Goal: Task Accomplishment & Management: Use online tool/utility

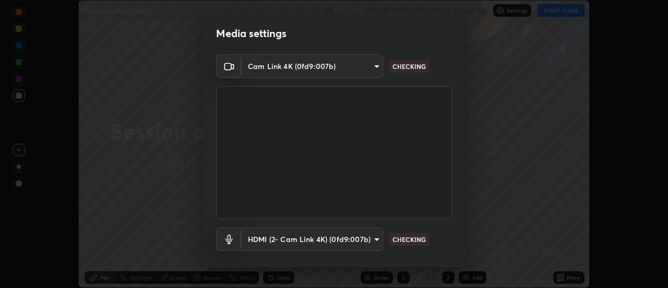
scroll to position [55, 0]
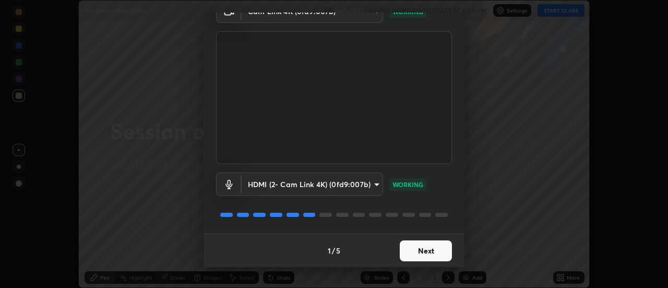
click at [411, 250] on button "Next" at bounding box center [426, 250] width 52 height 21
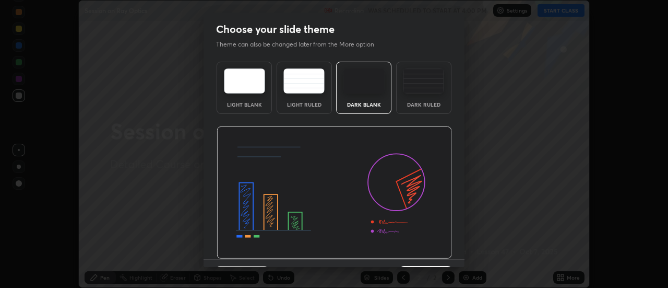
scroll to position [26, 0]
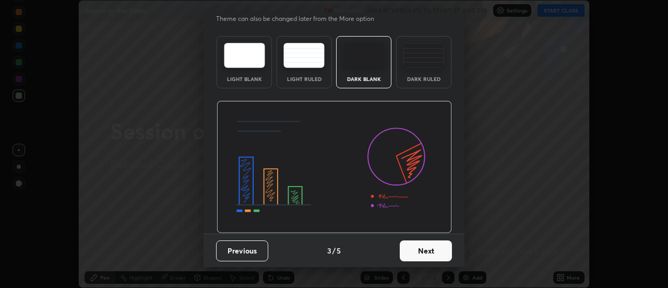
click at [420, 254] on button "Next" at bounding box center [426, 250] width 52 height 21
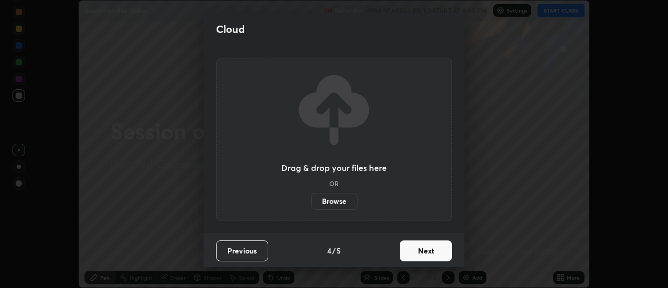
scroll to position [0, 0]
click at [421, 252] on button "Next" at bounding box center [426, 250] width 52 height 21
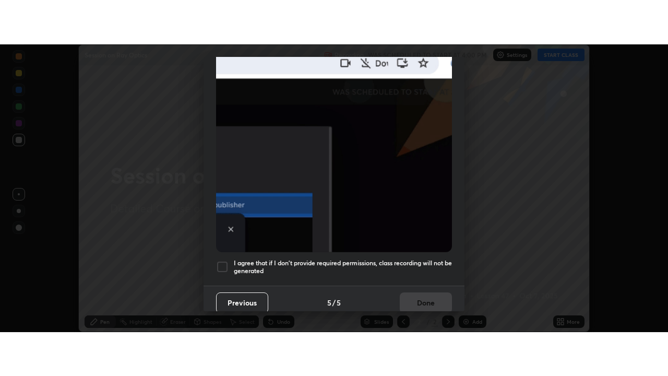
scroll to position [268, 0]
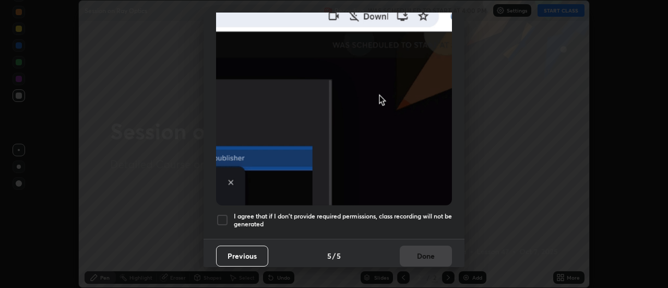
click at [226, 214] on div at bounding box center [222, 219] width 13 height 13
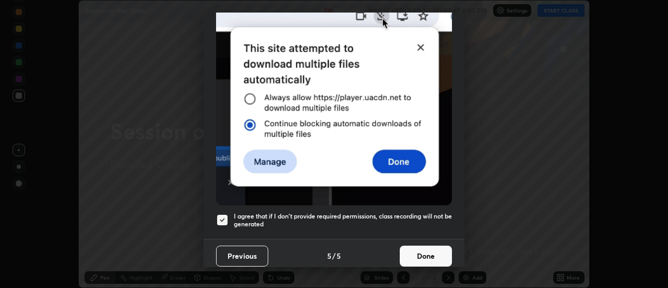
click at [429, 250] on button "Done" at bounding box center [426, 255] width 52 height 21
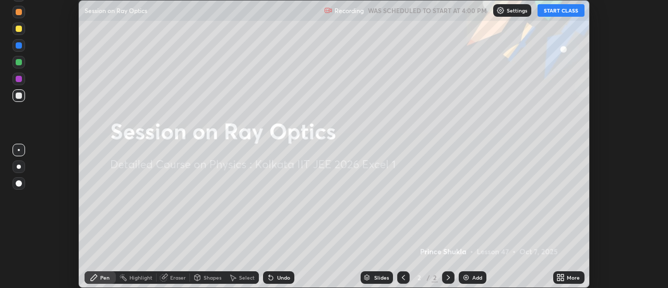
click at [560, 11] on button "START CLASS" at bounding box center [561, 10] width 47 height 13
click at [566, 278] on div "More" at bounding box center [568, 277] width 31 height 13
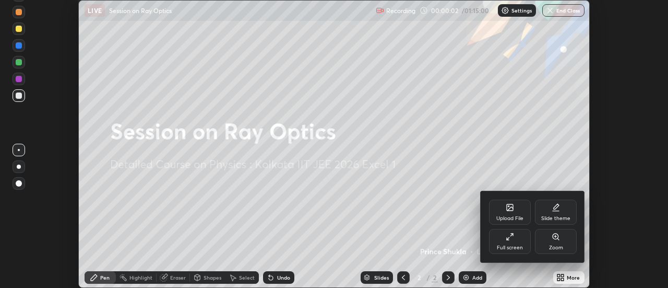
click at [515, 245] on div "Full screen" at bounding box center [510, 247] width 26 height 5
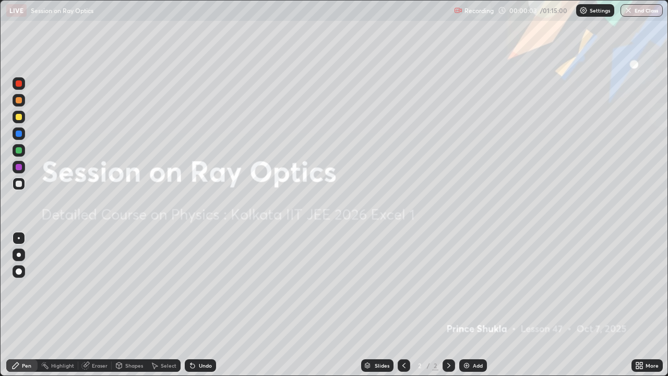
scroll to position [376, 668]
click at [475, 287] on div "Add" at bounding box center [478, 365] width 10 height 5
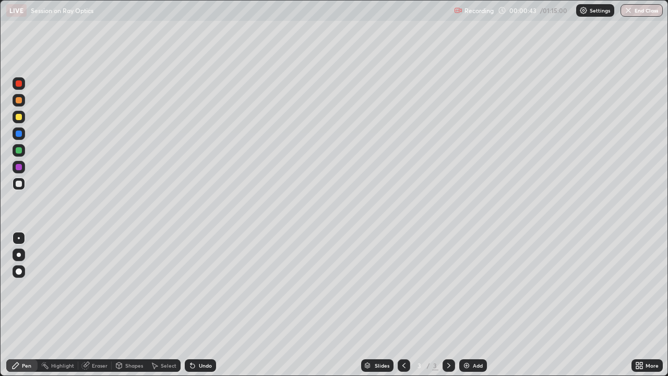
click at [19, 117] on div at bounding box center [19, 117] width 6 height 6
click at [20, 137] on div at bounding box center [19, 133] width 13 height 13
click at [21, 152] on div at bounding box center [19, 150] width 6 height 6
click at [20, 187] on div at bounding box center [19, 183] width 13 height 13
click at [206, 287] on div "Undo" at bounding box center [205, 365] width 13 height 5
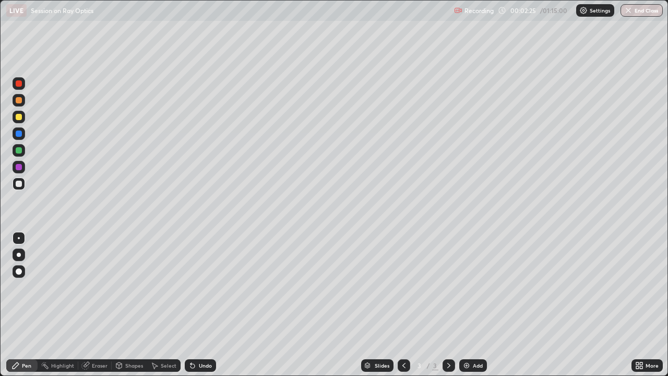
click at [206, 287] on div "Undo" at bounding box center [205, 365] width 13 height 5
click at [207, 287] on div "Undo" at bounding box center [205, 365] width 13 height 5
click at [209, 287] on div "Undo" at bounding box center [205, 365] width 13 height 5
click at [213, 287] on div "Undo" at bounding box center [200, 365] width 31 height 13
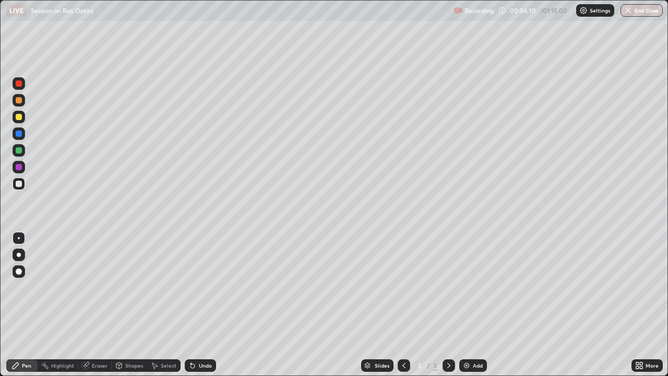
click at [478, 287] on div "Add" at bounding box center [478, 365] width 10 height 5
click at [19, 116] on div at bounding box center [19, 117] width 6 height 6
click at [19, 100] on div at bounding box center [19, 100] width 6 height 6
click at [20, 150] on div at bounding box center [19, 150] width 6 height 6
click at [18, 133] on div at bounding box center [19, 133] width 6 height 6
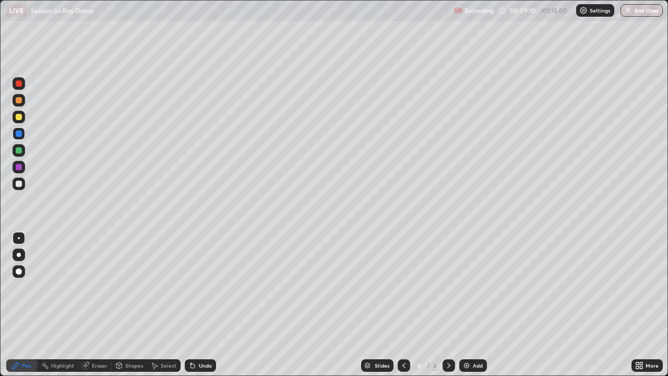
click at [19, 151] on div at bounding box center [19, 150] width 6 height 6
click at [200, 287] on div "Undo" at bounding box center [205, 365] width 13 height 5
click at [199, 287] on div "Undo" at bounding box center [205, 365] width 13 height 5
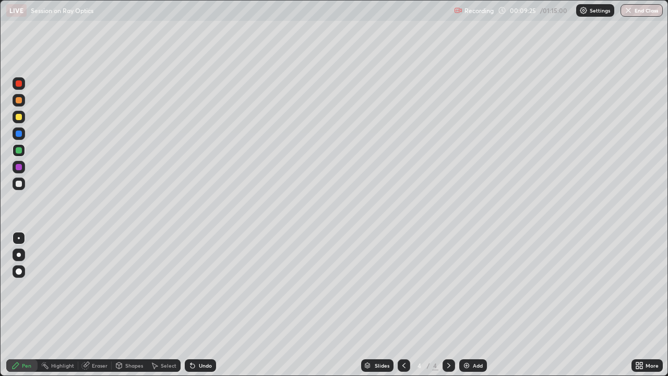
click at [200, 287] on div "Undo" at bounding box center [205, 365] width 13 height 5
click at [201, 287] on div "Undo" at bounding box center [205, 365] width 13 height 5
click at [200, 287] on div "Undo" at bounding box center [205, 365] width 13 height 5
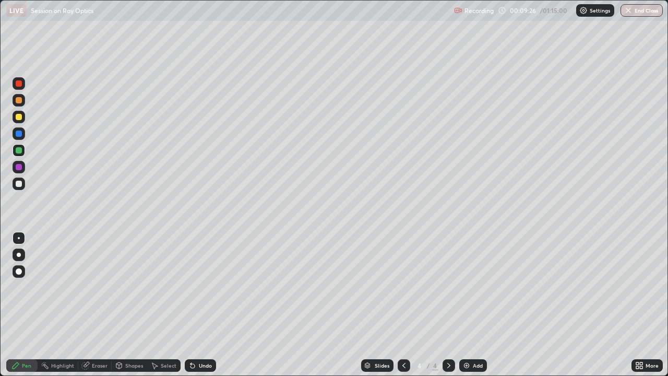
click at [199, 287] on div "Undo" at bounding box center [205, 365] width 13 height 5
click at [103, 287] on div "Eraser" at bounding box center [100, 365] width 16 height 5
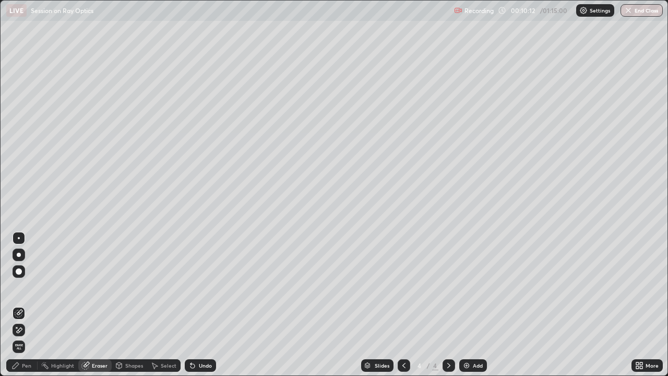
click at [25, 287] on div "Pen" at bounding box center [21, 365] width 31 height 13
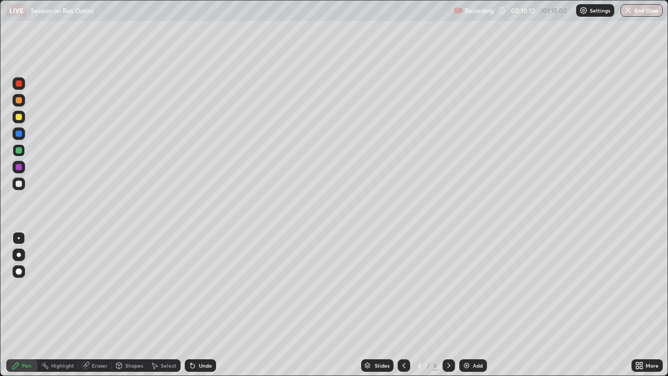
click at [27, 287] on div "Pen" at bounding box center [21, 365] width 31 height 13
click at [31, 287] on div "Pen" at bounding box center [21, 365] width 31 height 13
click at [105, 287] on div "Eraser" at bounding box center [100, 365] width 16 height 5
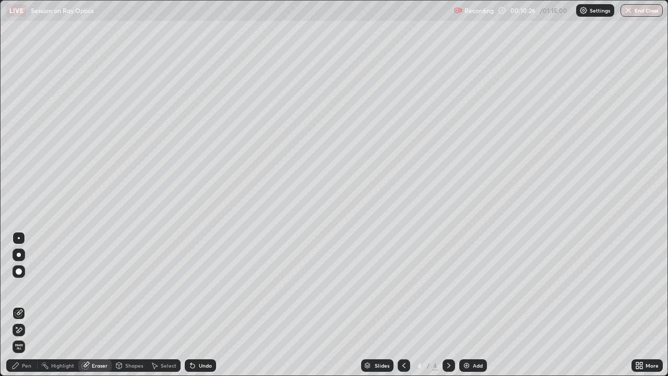
click at [26, 287] on div "Pen" at bounding box center [26, 365] width 9 height 5
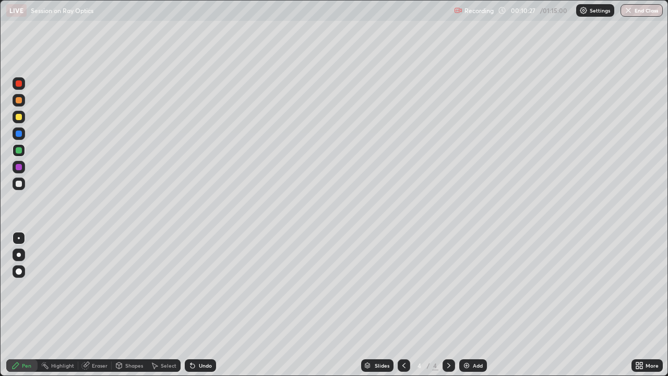
click at [28, 287] on div "Pen" at bounding box center [21, 365] width 31 height 13
click at [97, 287] on div "Eraser" at bounding box center [100, 365] width 16 height 5
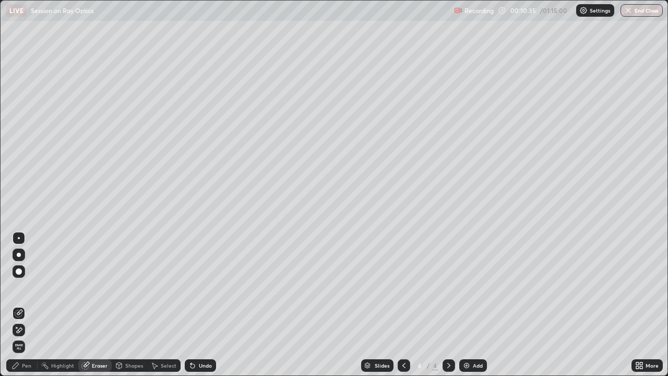
click at [32, 287] on div "Pen" at bounding box center [21, 365] width 31 height 13
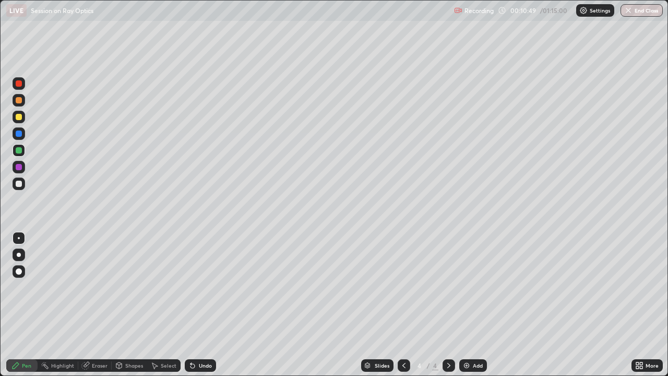
click at [211, 287] on div "Undo" at bounding box center [200, 365] width 31 height 13
click at [212, 287] on div "Undo" at bounding box center [200, 365] width 31 height 13
click at [398, 287] on div at bounding box center [404, 365] width 13 height 13
click at [448, 287] on icon at bounding box center [449, 365] width 8 height 8
click at [463, 287] on img at bounding box center [466, 365] width 8 height 8
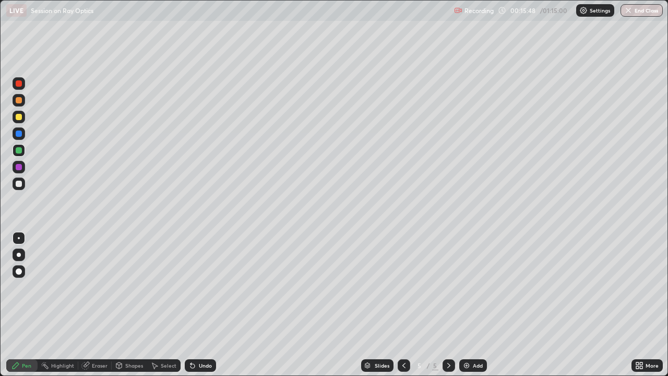
click at [21, 99] on div at bounding box center [19, 100] width 6 height 6
click at [21, 118] on div at bounding box center [19, 117] width 6 height 6
click at [196, 287] on div "Undo" at bounding box center [200, 365] width 31 height 13
click at [199, 287] on div "Undo" at bounding box center [205, 365] width 13 height 5
click at [198, 287] on div "Undo" at bounding box center [200, 365] width 31 height 13
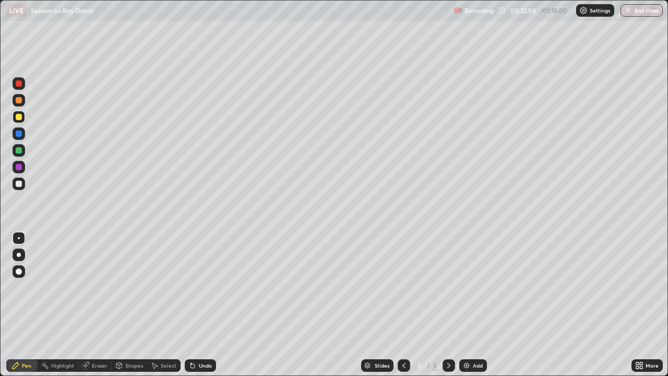
click at [403, 287] on icon at bounding box center [403, 365] width 3 height 5
click at [403, 287] on icon at bounding box center [404, 365] width 8 height 8
click at [447, 287] on icon at bounding box center [449, 365] width 8 height 8
click at [448, 287] on icon at bounding box center [449, 365] width 8 height 8
click at [21, 168] on div at bounding box center [19, 167] width 6 height 6
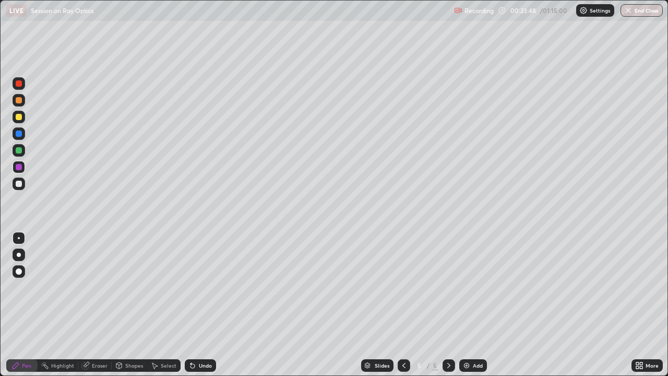
click at [473, 287] on div "Add" at bounding box center [478, 365] width 10 height 5
click at [402, 287] on icon at bounding box center [404, 365] width 8 height 8
click at [449, 287] on icon at bounding box center [449, 365] width 8 height 8
click at [398, 287] on div at bounding box center [404, 365] width 13 height 13
click at [452, 287] on div at bounding box center [449, 365] width 13 height 21
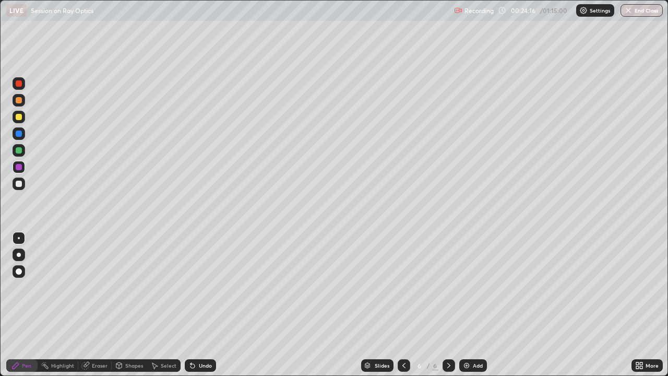
click at [21, 151] on div at bounding box center [19, 150] width 6 height 6
click at [398, 287] on div at bounding box center [404, 365] width 13 height 13
click at [448, 287] on icon at bounding box center [449, 365] width 8 height 8
click at [20, 120] on div at bounding box center [19, 117] width 6 height 6
click at [199, 287] on div "Undo" at bounding box center [205, 365] width 13 height 5
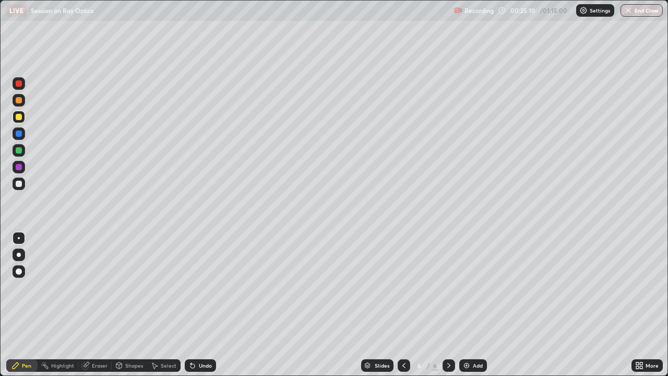
click at [202, 287] on div "Undo" at bounding box center [205, 365] width 13 height 5
click at [201, 287] on div "Undo" at bounding box center [200, 365] width 31 height 13
click at [20, 100] on div at bounding box center [19, 100] width 6 height 6
click at [19, 117] on div at bounding box center [19, 117] width 6 height 6
click at [206, 287] on div "Undo" at bounding box center [205, 365] width 13 height 5
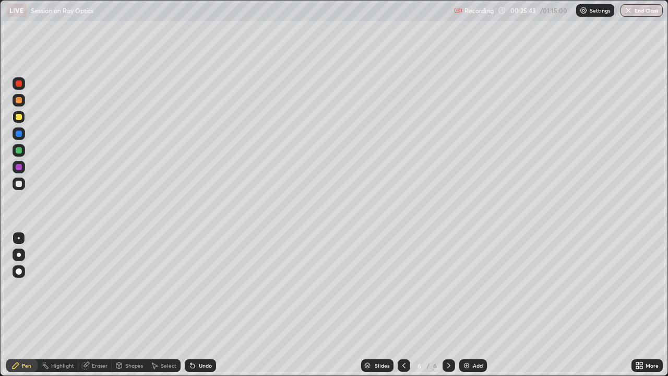
click at [204, 287] on div "Undo" at bounding box center [205, 365] width 13 height 5
click at [201, 287] on div "Undo" at bounding box center [205, 365] width 13 height 5
click at [403, 287] on icon at bounding box center [404, 365] width 8 height 8
click at [448, 287] on icon at bounding box center [449, 365] width 8 height 8
click at [93, 287] on div "Eraser" at bounding box center [100, 365] width 16 height 5
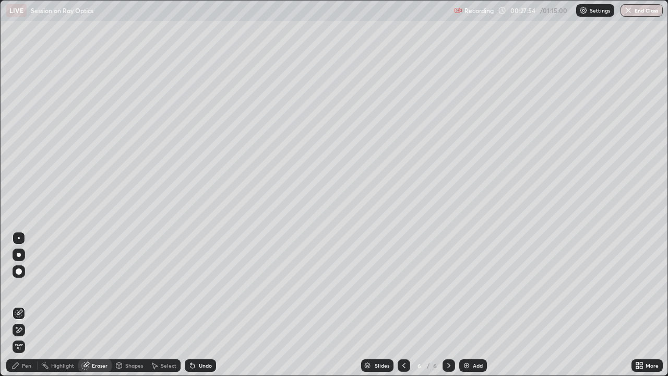
click at [169, 287] on div "Select" at bounding box center [169, 365] width 16 height 5
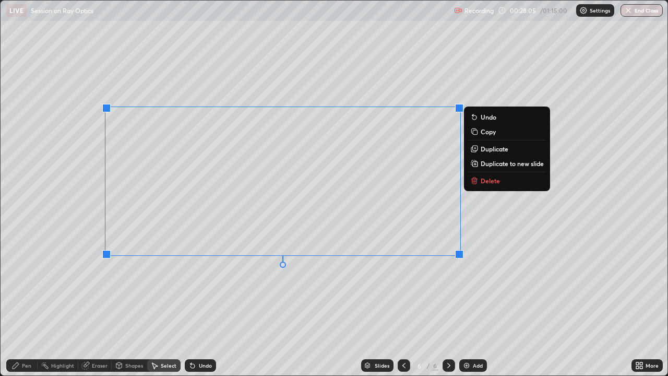
click at [485, 181] on p "Delete" at bounding box center [490, 180] width 19 height 8
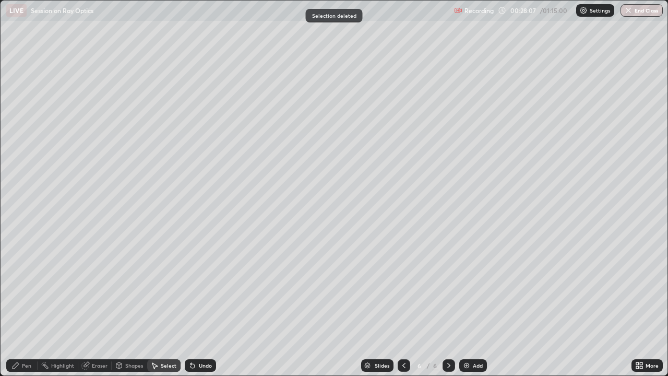
click at [28, 287] on div "Pen" at bounding box center [26, 365] width 9 height 5
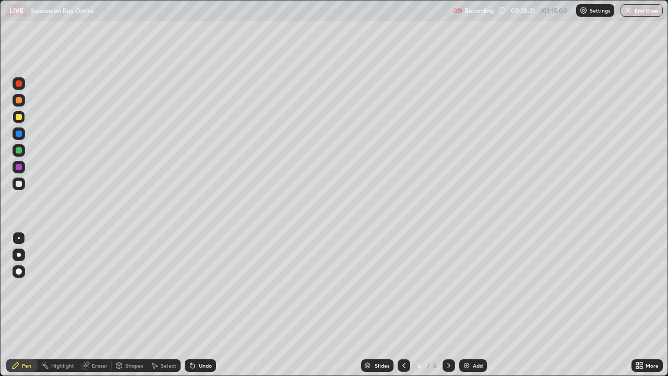
click at [20, 100] on div at bounding box center [19, 100] width 6 height 6
click at [201, 287] on div "Undo" at bounding box center [205, 365] width 13 height 5
click at [19, 136] on div at bounding box center [19, 133] width 6 height 6
click at [19, 151] on div at bounding box center [19, 150] width 6 height 6
click at [20, 166] on div at bounding box center [19, 167] width 6 height 6
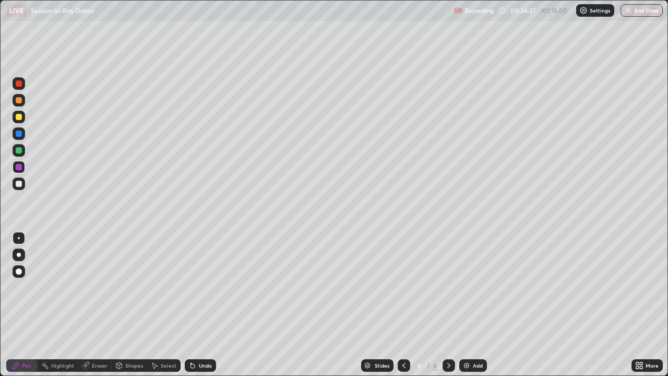
click at [20, 150] on div at bounding box center [19, 150] width 6 height 6
click at [21, 117] on div at bounding box center [19, 117] width 6 height 6
click at [207, 287] on div "Undo" at bounding box center [205, 365] width 13 height 5
click at [102, 287] on div "Eraser" at bounding box center [100, 365] width 16 height 5
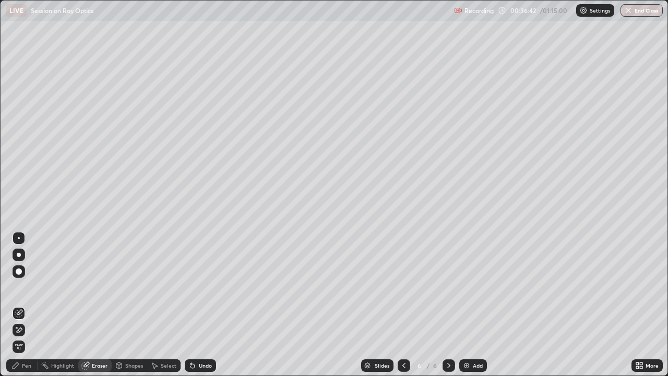
click at [170, 287] on div "Select" at bounding box center [169, 365] width 16 height 5
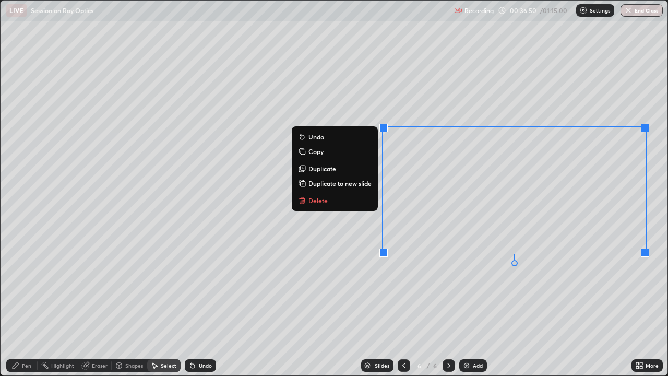
click at [325, 201] on p "Delete" at bounding box center [317, 200] width 19 height 8
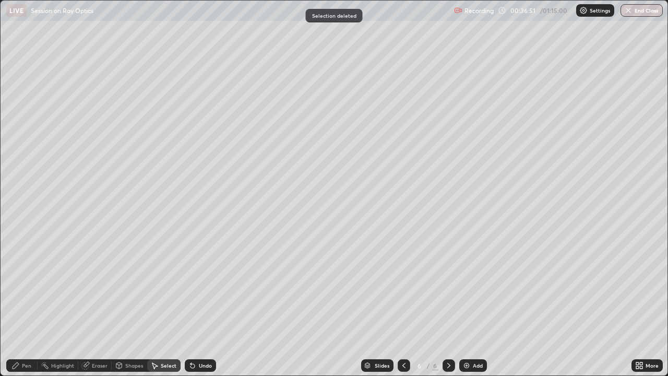
click at [28, 287] on div "Pen" at bounding box center [26, 365] width 9 height 5
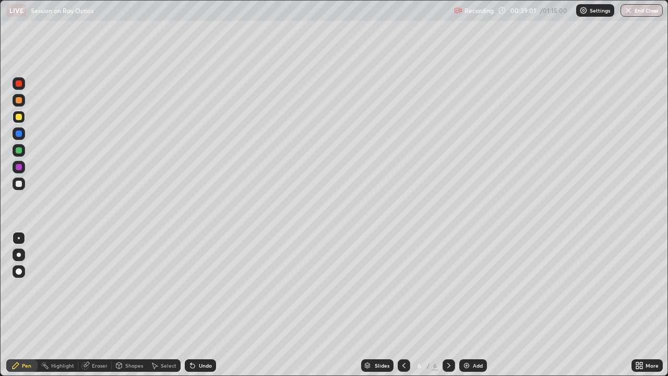
click at [21, 116] on div at bounding box center [19, 117] width 6 height 6
click at [473, 287] on div "Add" at bounding box center [473, 365] width 28 height 13
click at [403, 287] on icon at bounding box center [404, 365] width 8 height 8
click at [445, 287] on div at bounding box center [449, 365] width 13 height 13
click at [403, 287] on icon at bounding box center [404, 365] width 8 height 8
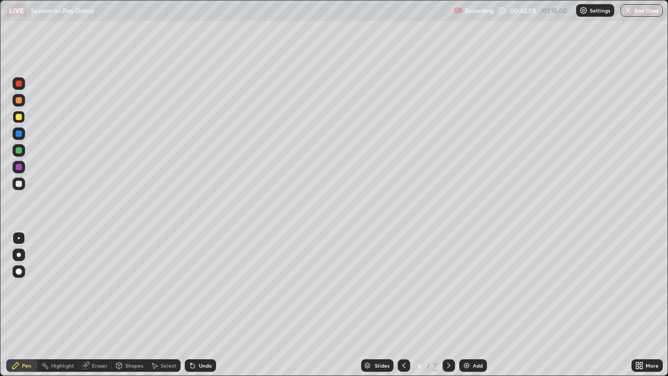
click at [451, 287] on icon at bounding box center [449, 365] width 8 height 8
click at [22, 101] on div at bounding box center [19, 100] width 13 height 13
click at [208, 287] on div "Undo" at bounding box center [205, 365] width 13 height 5
click at [209, 287] on div "Undo" at bounding box center [205, 365] width 13 height 5
click at [210, 287] on div "Undo" at bounding box center [200, 365] width 31 height 13
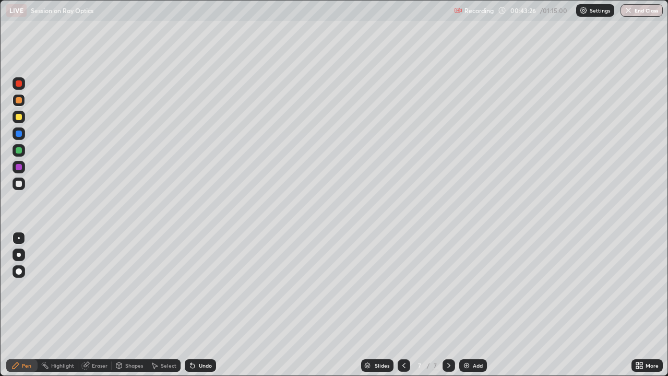
click at [211, 287] on div "Undo" at bounding box center [200, 365] width 31 height 13
click at [212, 287] on div "Undo" at bounding box center [200, 365] width 31 height 13
click at [631, 287] on div "More" at bounding box center [646, 365] width 31 height 21
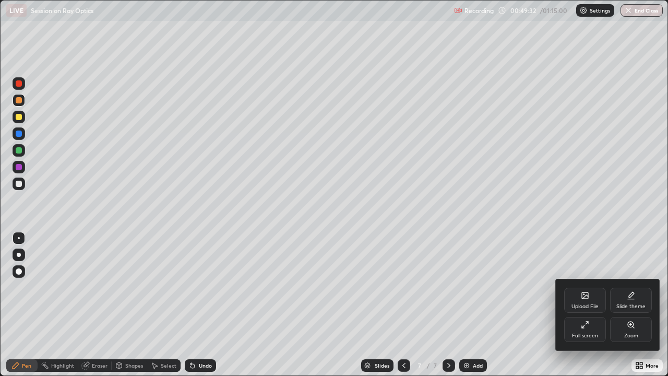
click at [629, 287] on div at bounding box center [334, 188] width 668 height 376
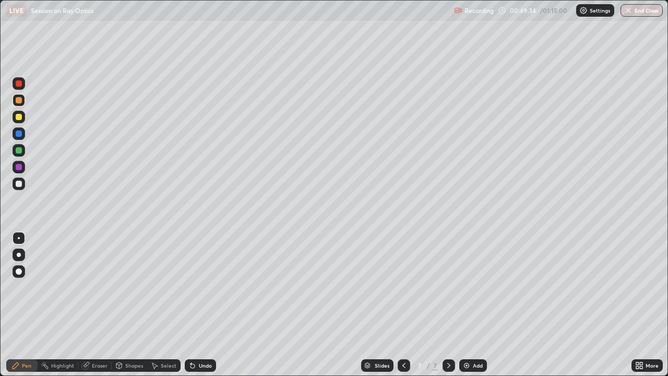
click at [594, 287] on div "Slides 7 / 7 Add" at bounding box center [423, 365] width 415 height 21
click at [465, 287] on img at bounding box center [466, 365] width 8 height 8
click at [401, 287] on icon at bounding box center [404, 365] width 8 height 8
click at [409, 287] on div at bounding box center [404, 365] width 13 height 13
click at [407, 287] on icon at bounding box center [404, 365] width 8 height 8
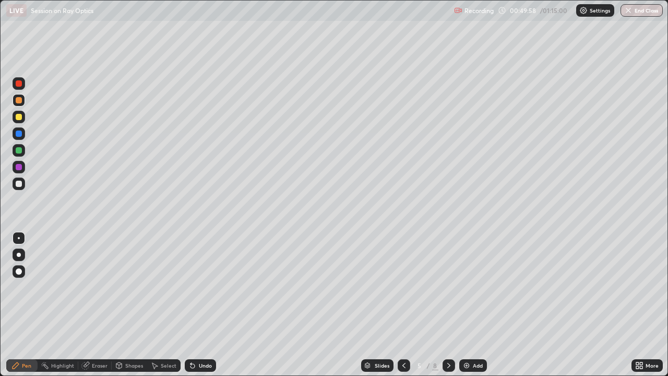
click at [403, 287] on icon at bounding box center [404, 365] width 8 height 8
click at [443, 287] on div at bounding box center [449, 365] width 13 height 13
click at [446, 287] on icon at bounding box center [449, 365] width 8 height 8
click at [447, 287] on icon at bounding box center [448, 365] width 3 height 5
click at [448, 287] on div at bounding box center [449, 365] width 13 height 13
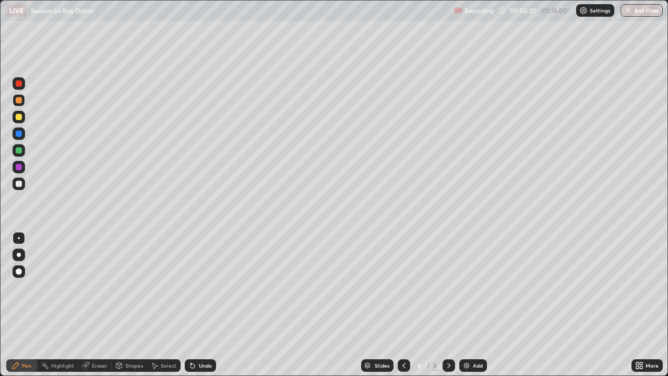
click at [402, 287] on icon at bounding box center [404, 365] width 8 height 8
click at [403, 287] on icon at bounding box center [403, 365] width 3 height 5
click at [404, 287] on icon at bounding box center [403, 365] width 3 height 5
click at [402, 287] on icon at bounding box center [404, 365] width 8 height 8
click at [403, 287] on icon at bounding box center [404, 365] width 8 height 8
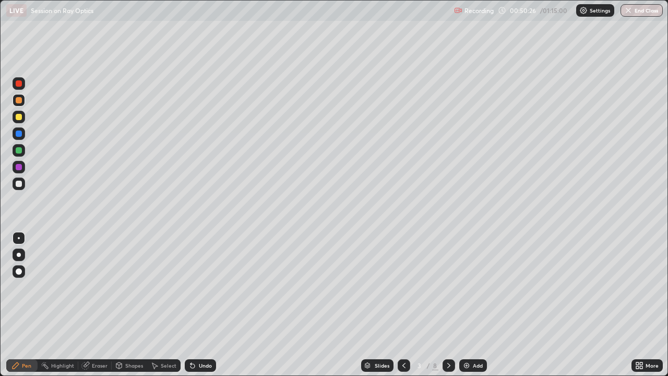
click at [448, 287] on icon at bounding box center [448, 365] width 3 height 5
click at [403, 287] on icon at bounding box center [404, 365] width 8 height 8
click at [447, 287] on icon at bounding box center [449, 365] width 8 height 8
click at [448, 287] on icon at bounding box center [448, 365] width 3 height 5
click at [449, 287] on icon at bounding box center [449, 365] width 8 height 8
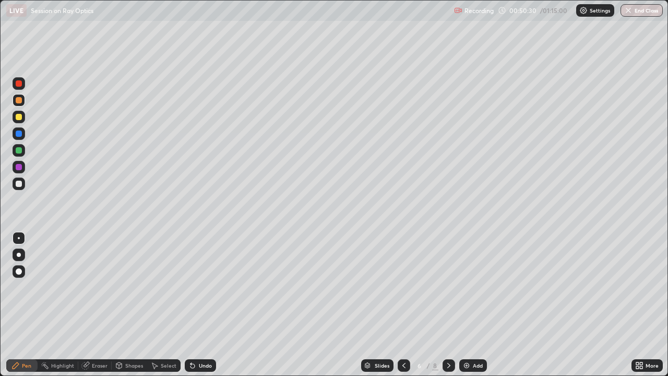
click at [447, 287] on icon at bounding box center [449, 365] width 8 height 8
click at [448, 287] on icon at bounding box center [449, 365] width 8 height 8
click at [403, 287] on div at bounding box center [404, 365] width 13 height 13
click at [448, 287] on icon at bounding box center [449, 365] width 8 height 8
click at [97, 287] on div "Eraser" at bounding box center [100, 365] width 16 height 5
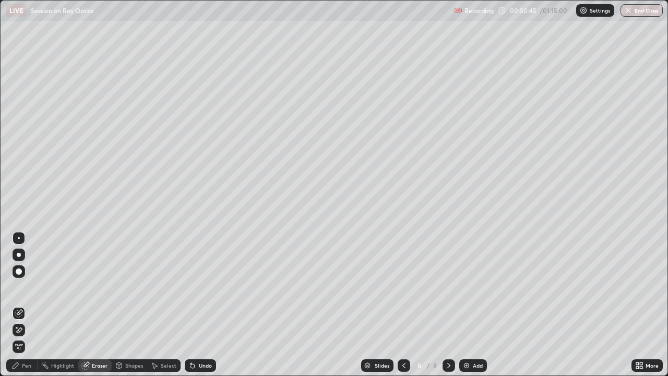
click at [27, 287] on div "Pen" at bounding box center [26, 365] width 9 height 5
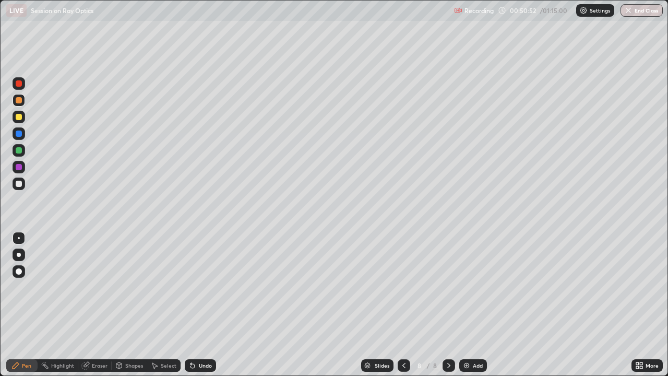
click at [403, 287] on icon at bounding box center [404, 365] width 8 height 8
click at [445, 287] on icon at bounding box center [449, 365] width 8 height 8
click at [403, 287] on icon at bounding box center [404, 365] width 8 height 8
click at [443, 287] on div at bounding box center [449, 365] width 13 height 13
click at [403, 287] on icon at bounding box center [404, 365] width 8 height 8
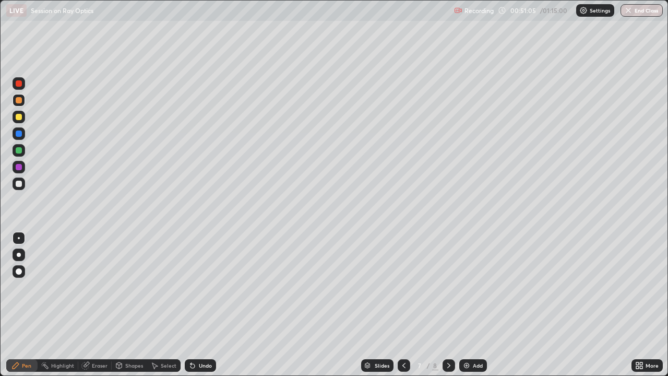
click at [448, 287] on icon at bounding box center [449, 365] width 8 height 8
click at [403, 287] on icon at bounding box center [404, 365] width 8 height 8
click at [402, 287] on icon at bounding box center [404, 365] width 8 height 8
click at [404, 287] on icon at bounding box center [404, 365] width 8 height 8
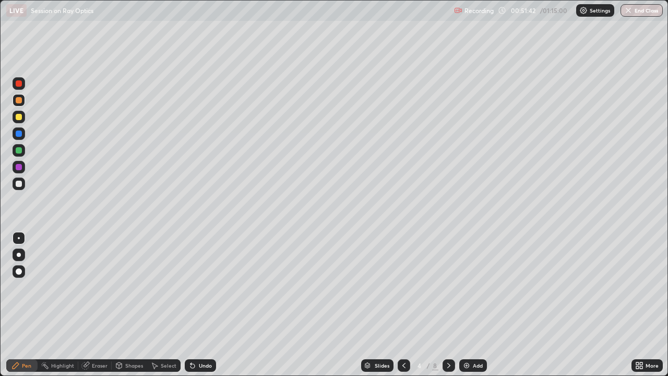
click at [448, 287] on icon at bounding box center [449, 365] width 8 height 8
click at [447, 287] on div at bounding box center [449, 365] width 13 height 13
click at [403, 287] on icon at bounding box center [404, 365] width 8 height 8
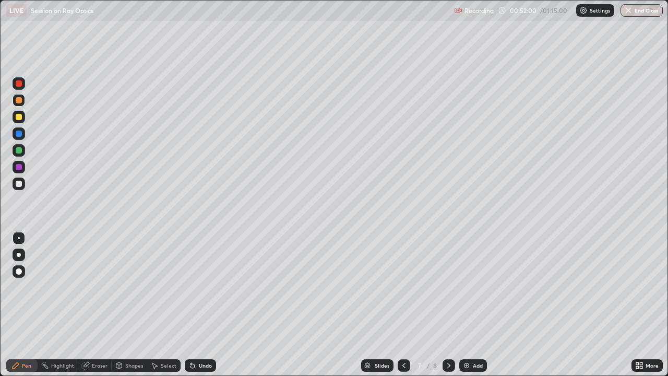
click at [449, 287] on icon at bounding box center [448, 365] width 3 height 5
click at [23, 138] on div at bounding box center [19, 133] width 13 height 13
click at [403, 287] on icon at bounding box center [404, 365] width 8 height 8
click at [449, 287] on icon at bounding box center [448, 365] width 3 height 5
click at [94, 287] on div "Eraser" at bounding box center [100, 365] width 16 height 5
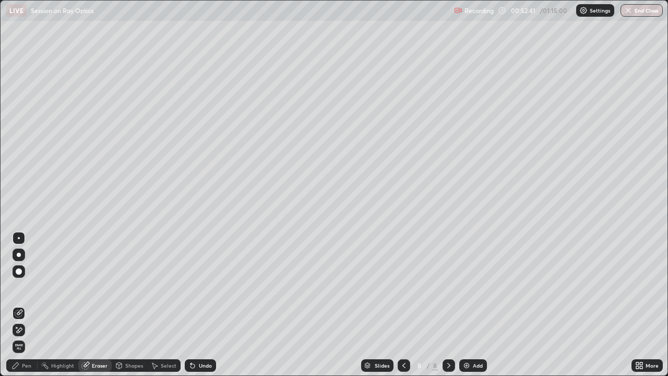
click at [21, 287] on div "Pen" at bounding box center [21, 365] width 31 height 13
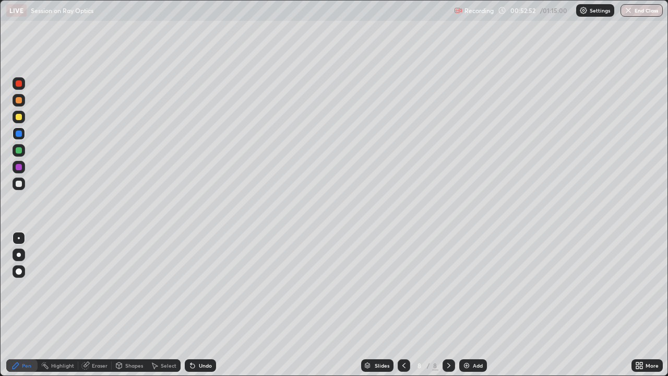
click at [103, 287] on div "Eraser" at bounding box center [94, 365] width 33 height 13
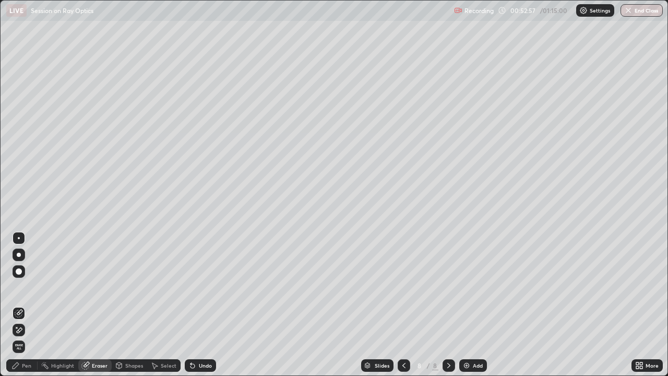
click at [25, 287] on div "Pen" at bounding box center [26, 365] width 9 height 5
click at [28, 287] on div "Pen" at bounding box center [26, 365] width 9 height 5
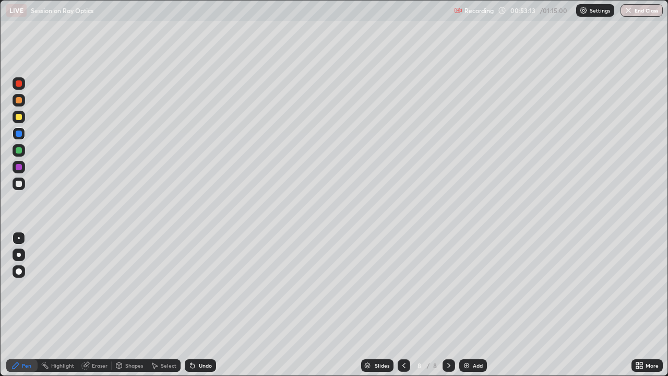
click at [407, 287] on div at bounding box center [404, 365] width 13 height 13
click at [448, 287] on icon at bounding box center [449, 365] width 8 height 8
click at [409, 287] on div at bounding box center [404, 365] width 13 height 13
click at [447, 287] on icon at bounding box center [449, 365] width 8 height 8
click at [402, 287] on icon at bounding box center [404, 365] width 8 height 8
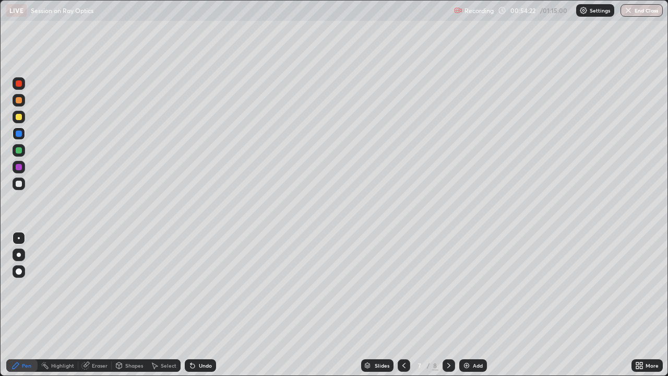
click at [450, 287] on icon at bounding box center [449, 365] width 8 height 8
click at [603, 287] on div "Slides 8 / 8 Add" at bounding box center [423, 365] width 415 height 21
click at [134, 287] on div "Shapes" at bounding box center [134, 365] width 18 height 5
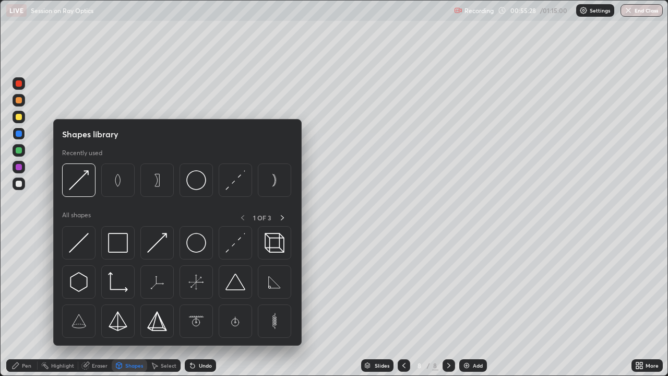
click at [100, 287] on div "Eraser" at bounding box center [100, 365] width 16 height 5
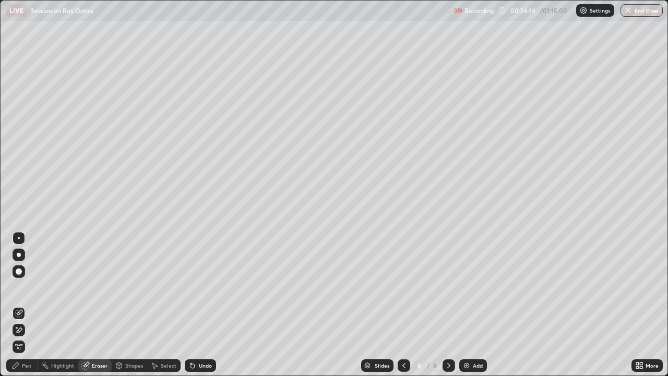
click at [469, 287] on img at bounding box center [466, 365] width 8 height 8
click at [25, 287] on div "Pen" at bounding box center [21, 365] width 31 height 13
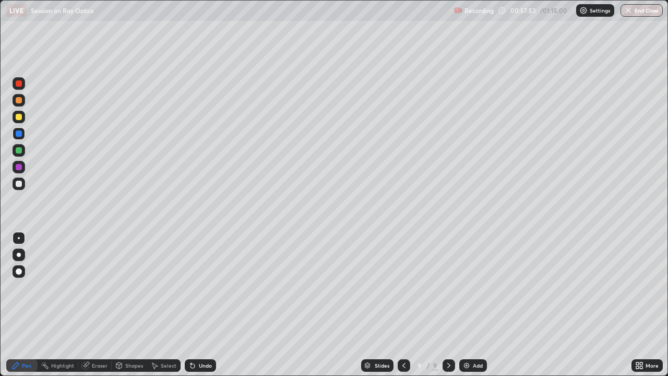
click at [89, 287] on icon at bounding box center [85, 365] width 8 height 8
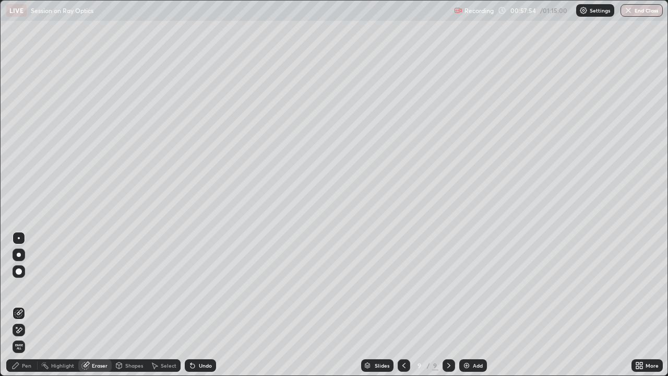
click at [23, 287] on span "Erase all" at bounding box center [18, 346] width 11 height 6
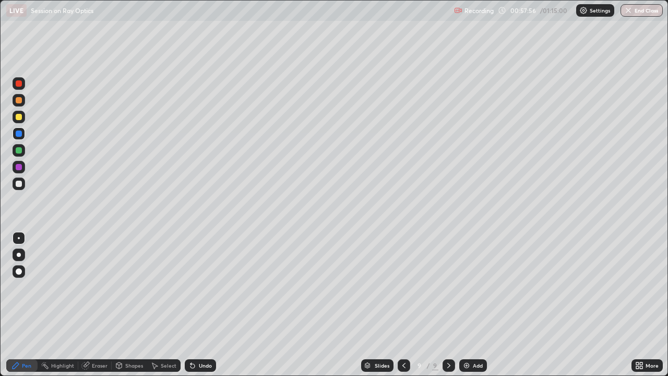
click at [21, 166] on div at bounding box center [19, 167] width 6 height 6
click at [19, 134] on div at bounding box center [19, 133] width 6 height 6
click at [199, 287] on div "Undo" at bounding box center [205, 365] width 13 height 5
click at [196, 287] on div "Undo" at bounding box center [200, 365] width 31 height 13
click at [191, 287] on icon at bounding box center [192, 366] width 4 height 4
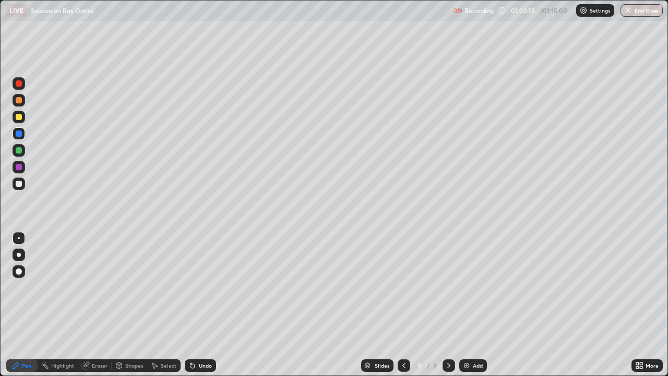
click at [473, 287] on div "Add" at bounding box center [478, 365] width 10 height 5
click at [18, 99] on div at bounding box center [19, 100] width 6 height 6
click at [22, 150] on div at bounding box center [19, 150] width 13 height 13
click at [199, 287] on div "Undo" at bounding box center [205, 365] width 13 height 5
click at [126, 287] on div "Shapes" at bounding box center [134, 365] width 18 height 5
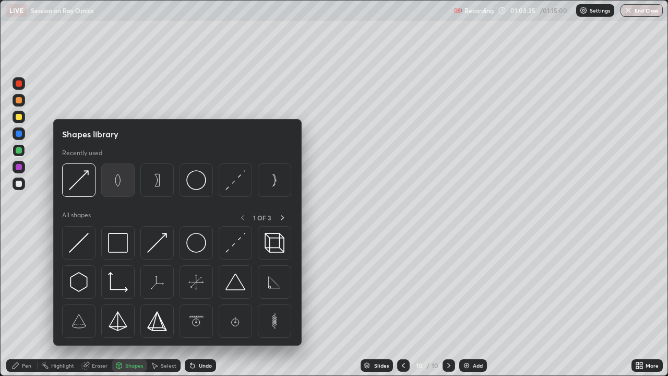
click at [119, 182] on img at bounding box center [118, 180] width 20 height 20
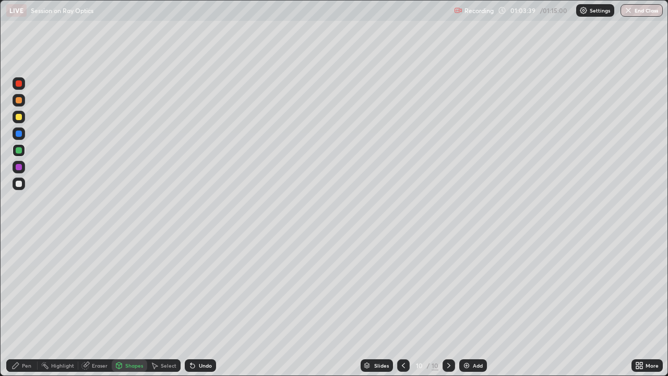
click at [27, 287] on div "Pen" at bounding box center [26, 365] width 9 height 5
click at [19, 117] on div at bounding box center [19, 117] width 6 height 6
click at [21, 118] on div at bounding box center [19, 117] width 6 height 6
click at [19, 100] on div at bounding box center [19, 100] width 6 height 6
click at [206, 287] on div "Undo" at bounding box center [205, 365] width 13 height 5
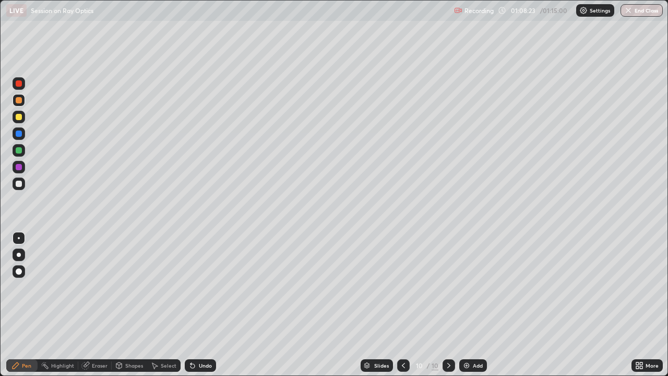
click at [473, 287] on div "Add" at bounding box center [478, 365] width 10 height 5
click at [403, 287] on icon at bounding box center [404, 365] width 8 height 8
click at [448, 287] on icon at bounding box center [449, 365] width 8 height 8
click at [402, 287] on icon at bounding box center [403, 365] width 3 height 5
click at [446, 287] on icon at bounding box center [449, 365] width 8 height 8
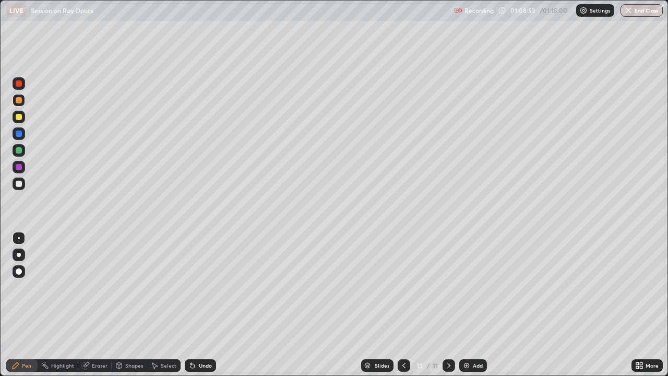
click at [403, 287] on icon at bounding box center [404, 365] width 8 height 8
click at [446, 287] on icon at bounding box center [449, 365] width 8 height 8
click at [401, 287] on icon at bounding box center [404, 365] width 8 height 8
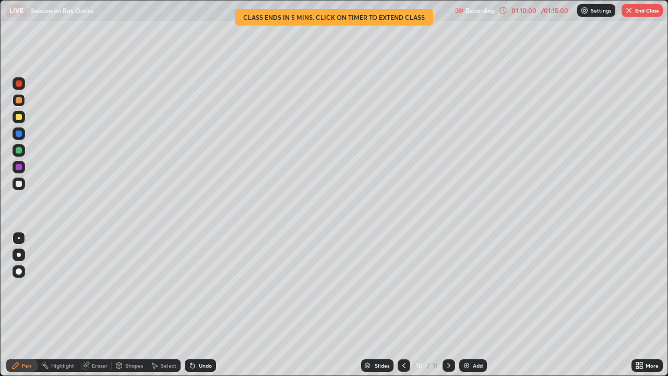
click at [132, 287] on div "Shapes" at bounding box center [134, 365] width 18 height 5
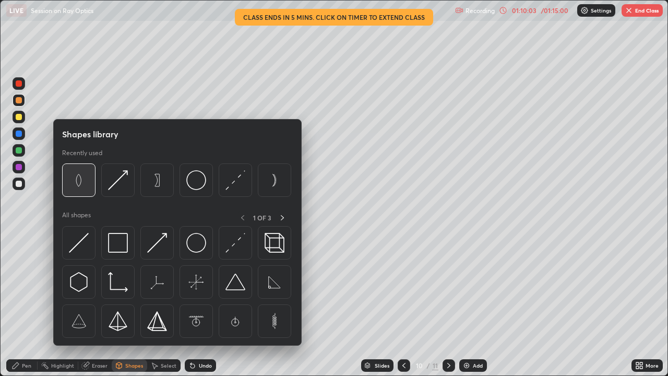
click at [87, 186] on img at bounding box center [79, 180] width 20 height 20
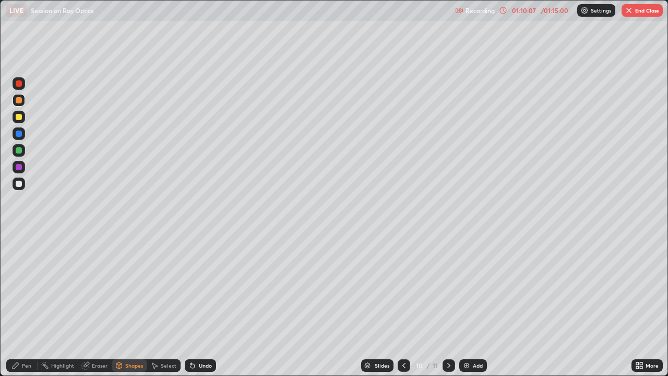
click at [19, 171] on div at bounding box center [19, 167] width 13 height 13
click at [20, 119] on div at bounding box center [19, 117] width 6 height 6
click at [203, 287] on div "Undo" at bounding box center [205, 365] width 13 height 5
click at [25, 287] on div "Pen" at bounding box center [26, 365] width 9 height 5
click at [447, 287] on icon at bounding box center [449, 365] width 8 height 8
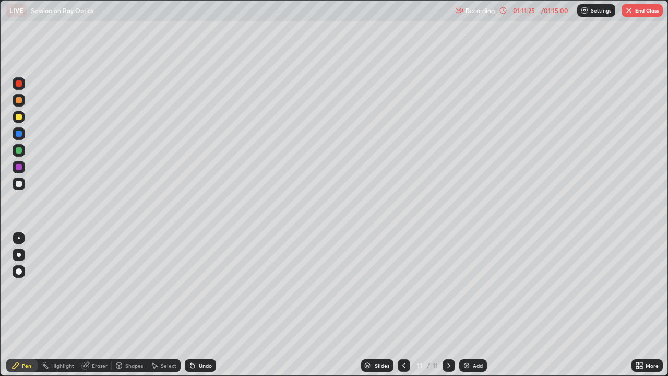
click at [398, 287] on div at bounding box center [404, 365] width 13 height 13
click at [446, 287] on icon at bounding box center [449, 365] width 8 height 8
click at [405, 287] on icon at bounding box center [404, 365] width 8 height 8
click at [446, 287] on icon at bounding box center [449, 365] width 8 height 8
click at [402, 287] on div at bounding box center [404, 365] width 13 height 13
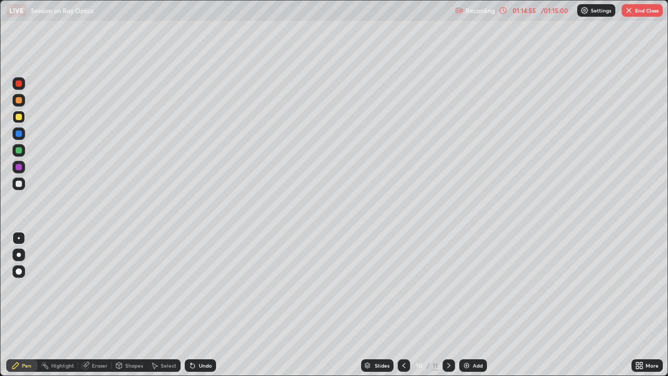
click at [401, 287] on div at bounding box center [404, 365] width 13 height 21
click at [400, 287] on div at bounding box center [404, 365] width 13 height 13
click at [403, 287] on icon at bounding box center [403, 365] width 3 height 5
click at [403, 287] on icon at bounding box center [404, 365] width 8 height 8
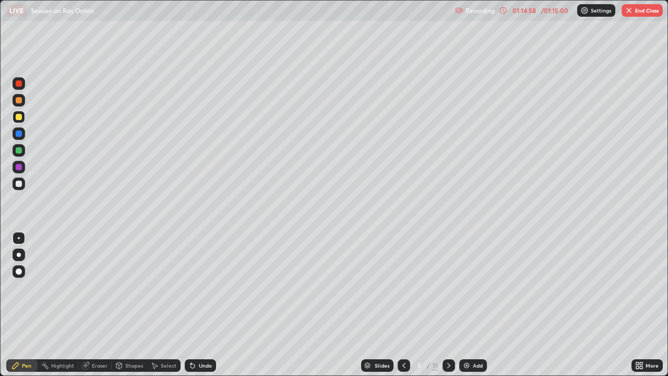
click at [403, 287] on icon at bounding box center [404, 365] width 8 height 8
click at [404, 287] on icon at bounding box center [404, 365] width 8 height 8
click at [403, 287] on icon at bounding box center [404, 365] width 8 height 8
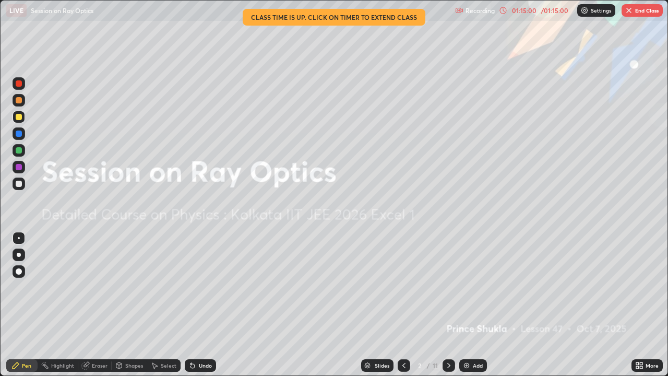
click at [446, 287] on icon at bounding box center [449, 365] width 8 height 8
click at [448, 287] on icon at bounding box center [449, 365] width 8 height 8
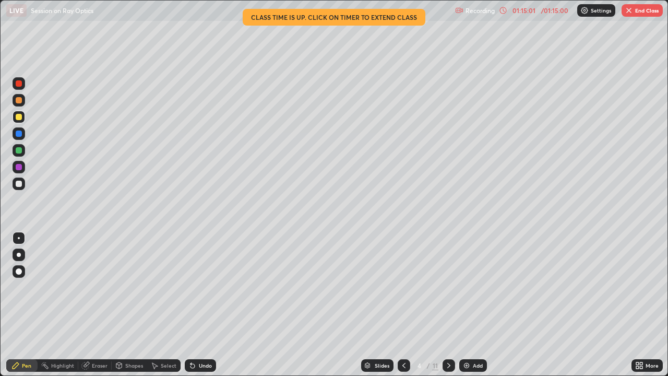
click at [446, 287] on icon at bounding box center [449, 365] width 8 height 8
click at [448, 287] on icon at bounding box center [449, 365] width 8 height 8
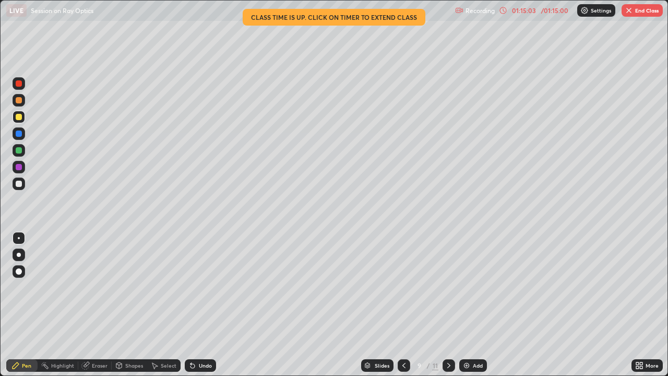
click at [446, 287] on icon at bounding box center [449, 365] width 8 height 8
click at [447, 287] on icon at bounding box center [449, 365] width 8 height 8
click at [644, 15] on button "End Class" at bounding box center [642, 10] width 41 height 13
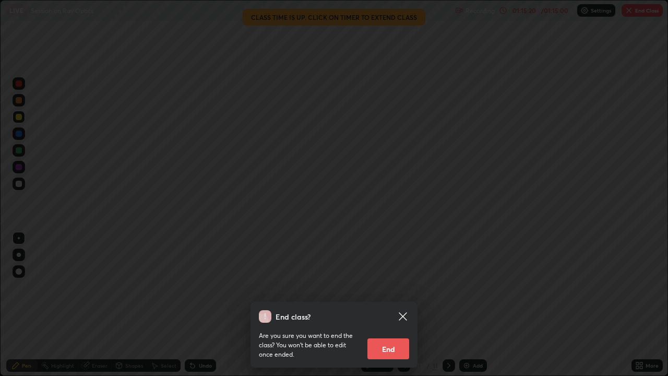
click at [386, 287] on button "End" at bounding box center [388, 348] width 42 height 21
